Goal: Check status

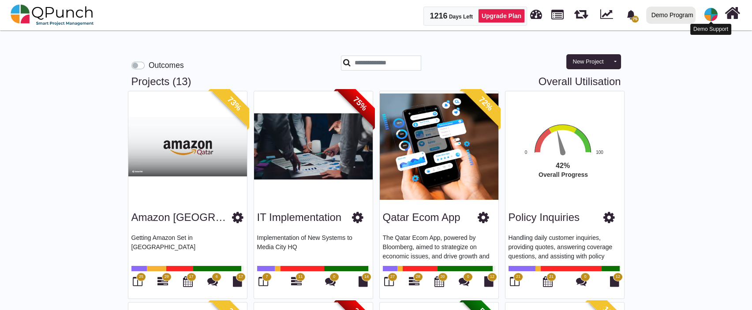
click at [711, 13] on img at bounding box center [711, 14] width 13 height 13
click at [544, 79] on link "Overall Utilisation" at bounding box center [580, 81] width 83 height 13
select select "**********"
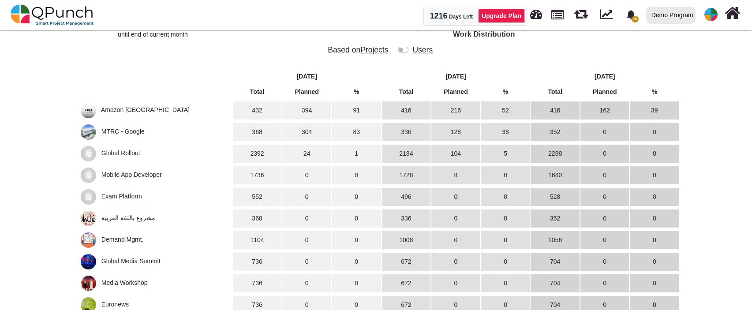
scroll to position [281, 0]
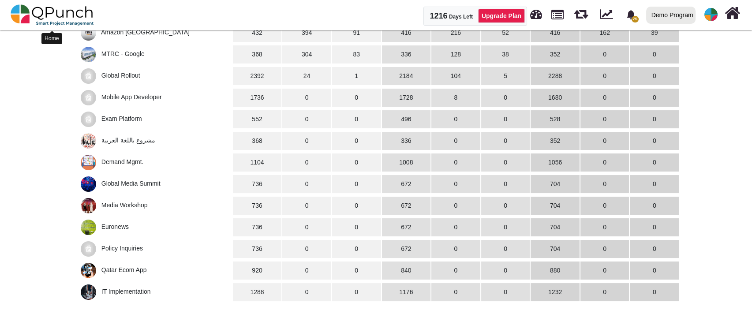
click at [83, 21] on img at bounding box center [52, 15] width 83 height 26
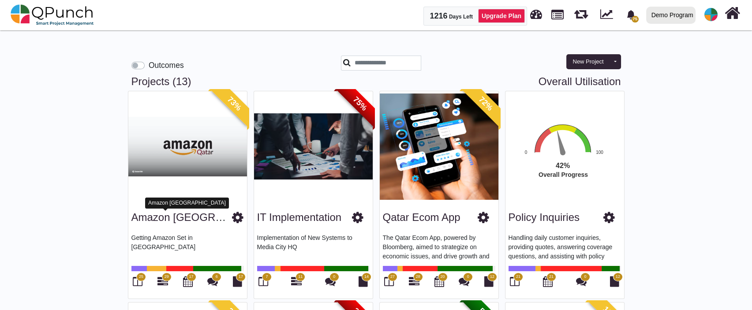
click at [154, 220] on link "Amazon [GEOGRAPHIC_DATA]" at bounding box center [207, 217] width 152 height 12
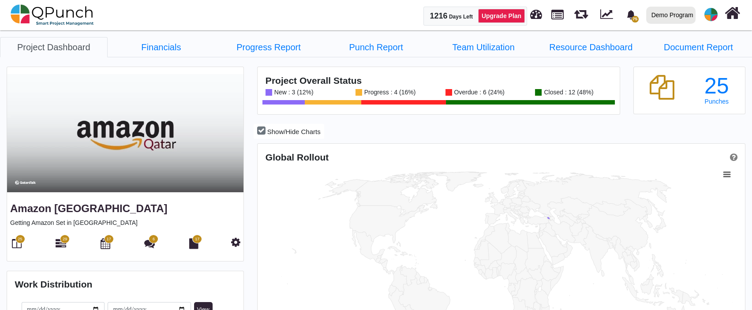
scroll to position [155, 162]
